Goal: Transaction & Acquisition: Subscribe to service/newsletter

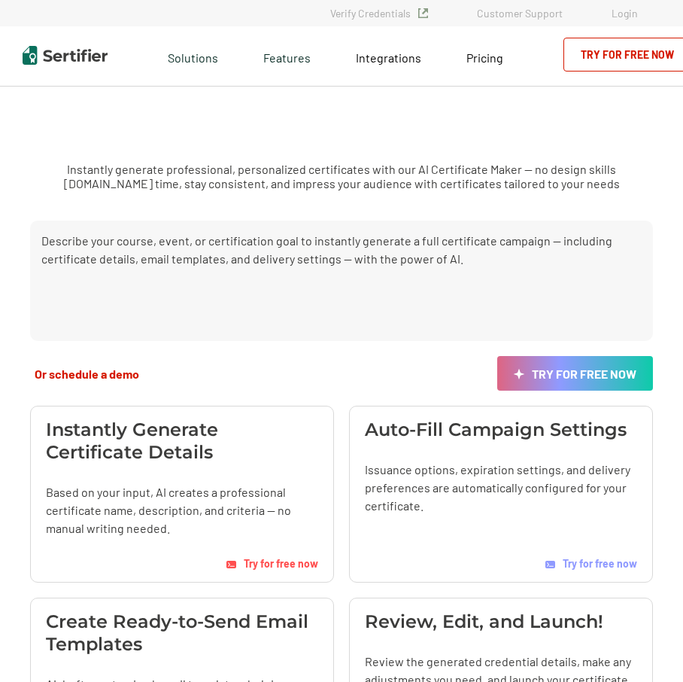
scroll to position [14, 0]
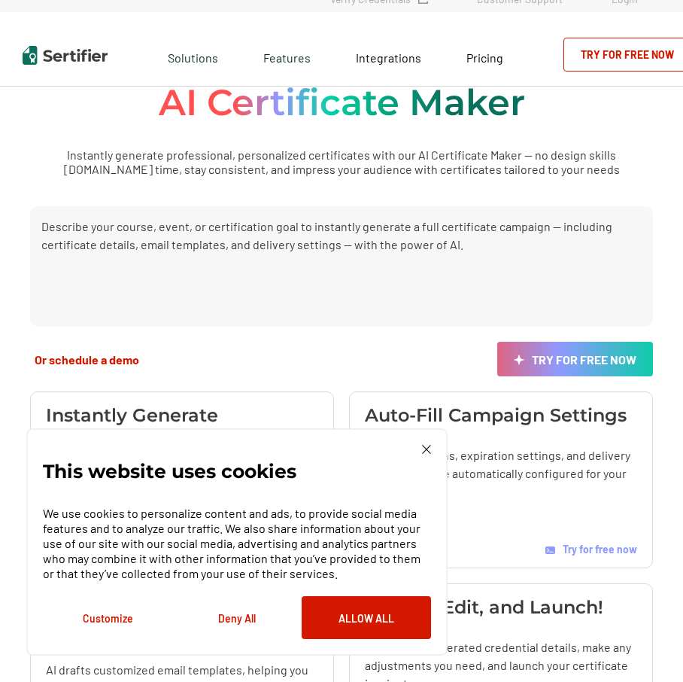
click at [651, 50] on link "Try for Free Now" at bounding box center [628, 55] width 128 height 34
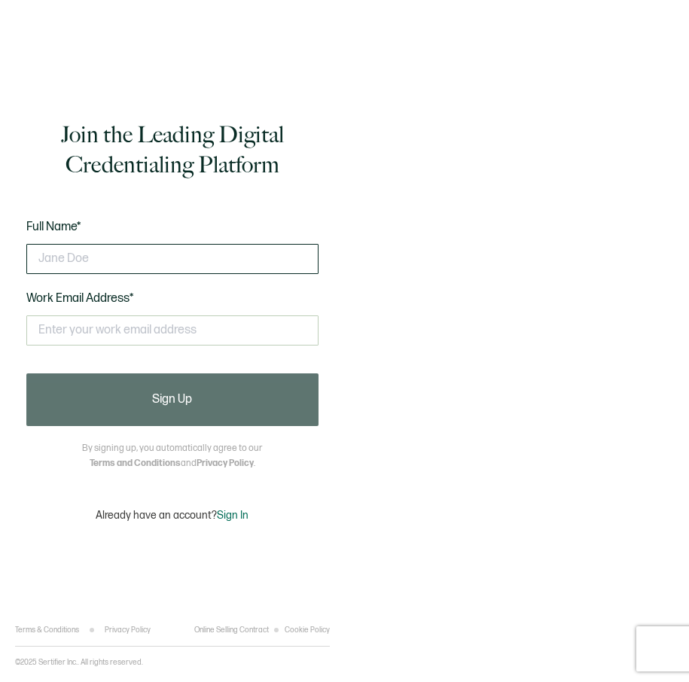
click at [181, 244] on input "text" at bounding box center [172, 259] width 292 height 30
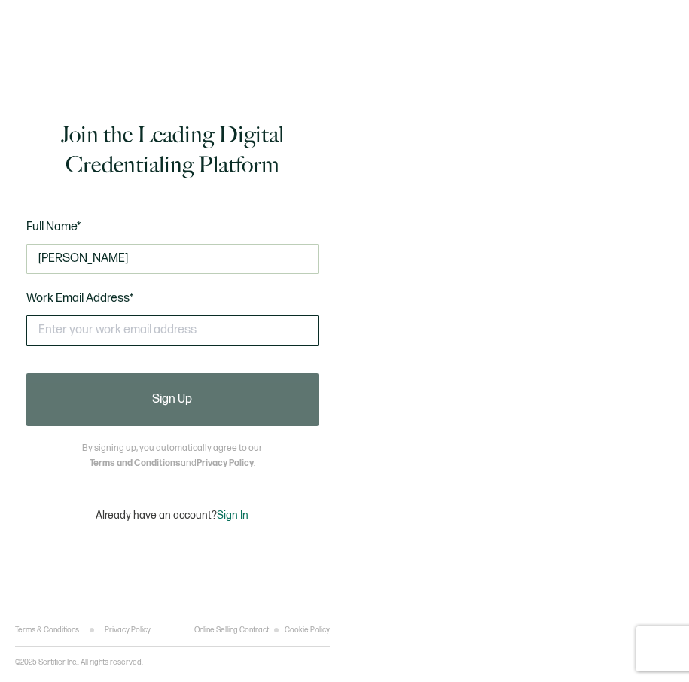
type input "Sophia Walls"
click at [141, 345] on div "This doesn't look like a valid email." at bounding box center [172, 337] width 292 height 58
click at [141, 330] on input "text" at bounding box center [172, 330] width 292 height 30
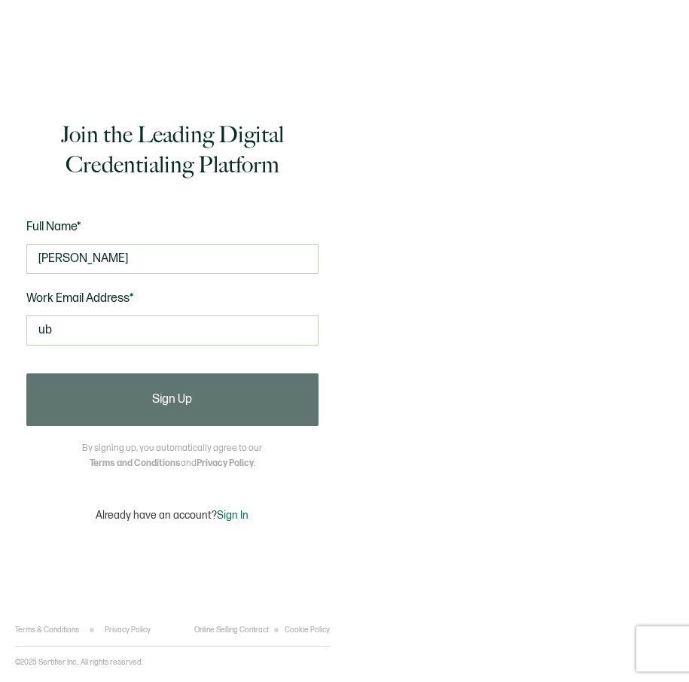
type input "u"
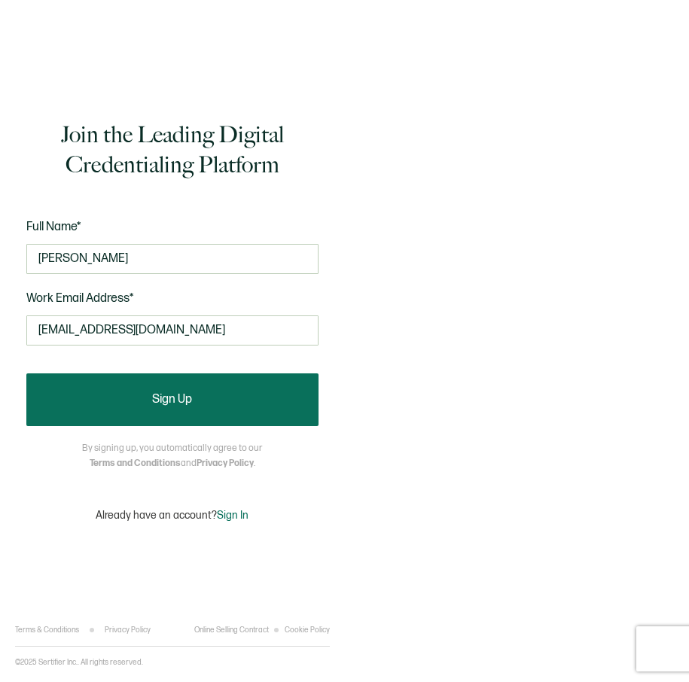
click at [222, 397] on button "Sign Up" at bounding box center [172, 399] width 292 height 53
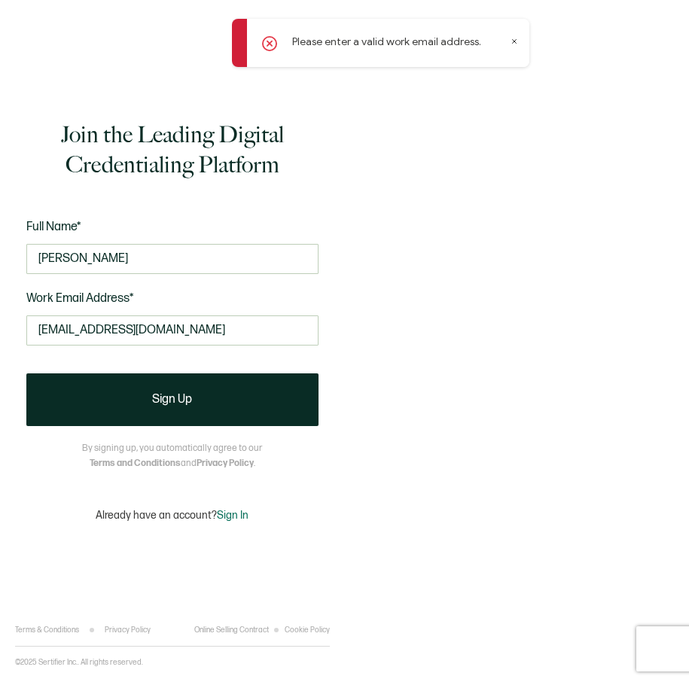
drag, startPoint x: 175, startPoint y: 325, endPoint x: 0, endPoint y: 321, distance: 174.7
click at [0, 321] on div "Join the Leading Digital Credentialing Platform Full Name* Sophia Walls Work Em…" at bounding box center [172, 341] width 345 height 682
type input "smw284@miami.edu"
